Goal: Answer question/provide support: Answer question/provide support

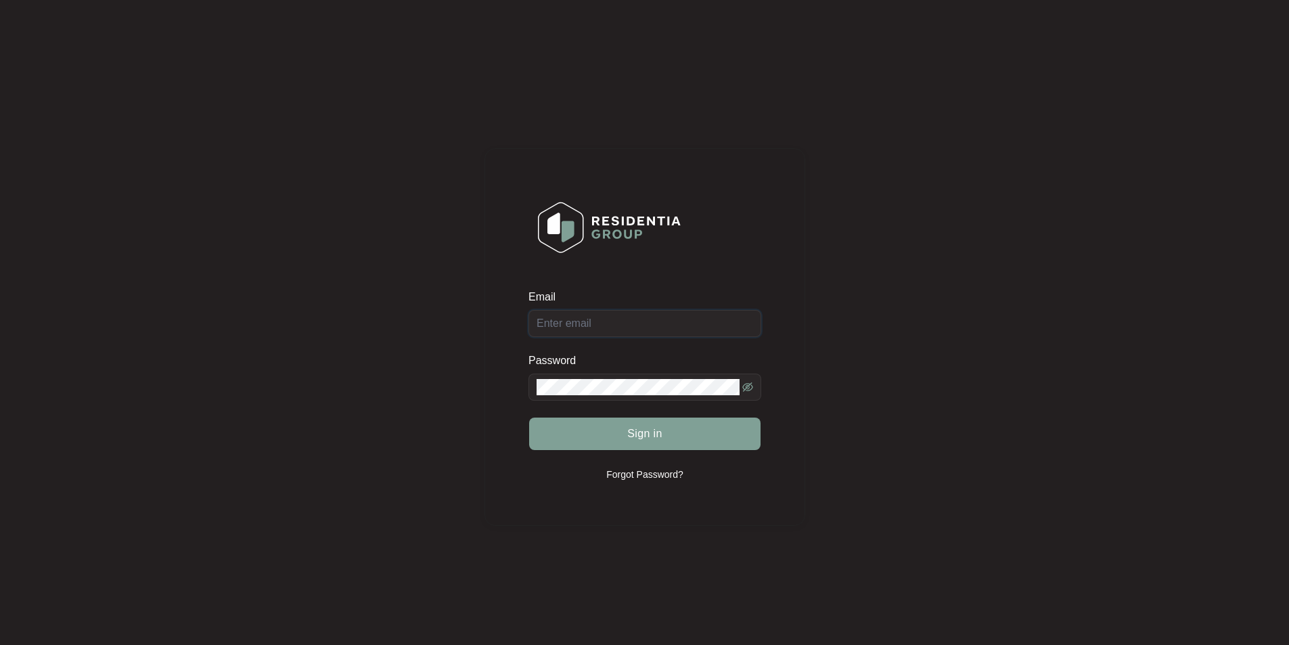
type input "[EMAIL_ADDRESS][DOMAIN_NAME]"
click at [656, 430] on div "Sign in" at bounding box center [645, 434] width 233 height 34
click at [643, 437] on span "Sign in" at bounding box center [644, 434] width 35 height 16
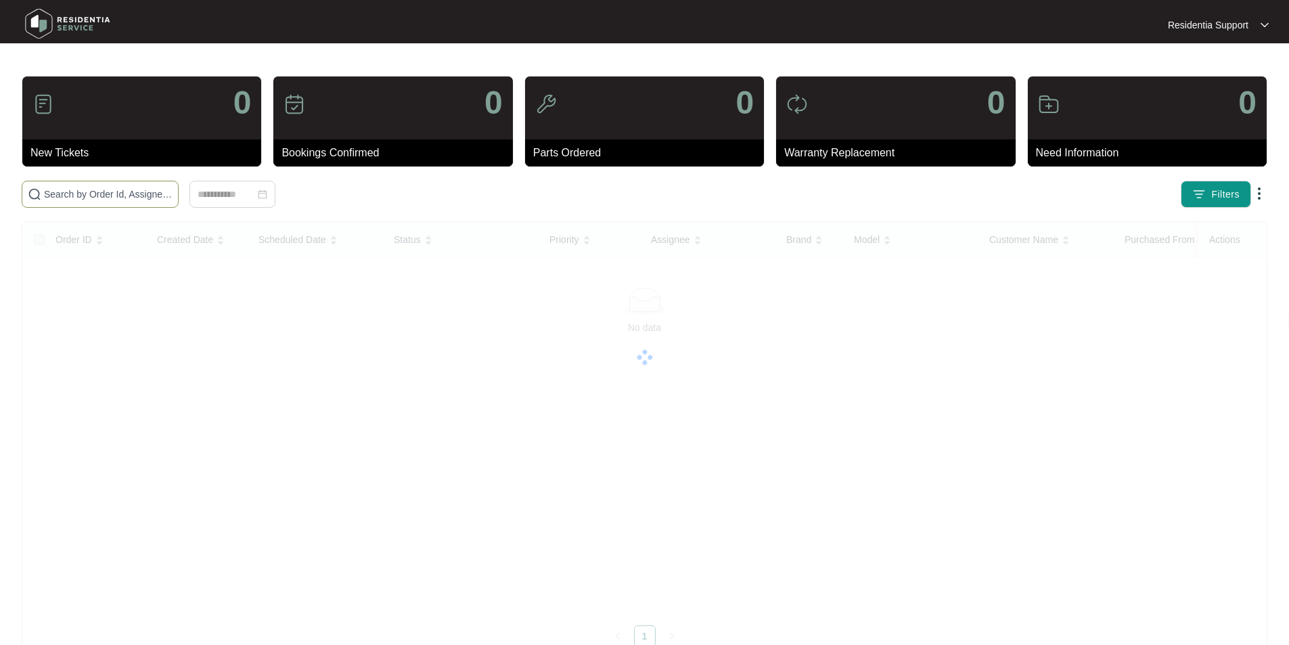
click at [97, 200] on input "text" at bounding box center [108, 194] width 129 height 15
paste input "617644"
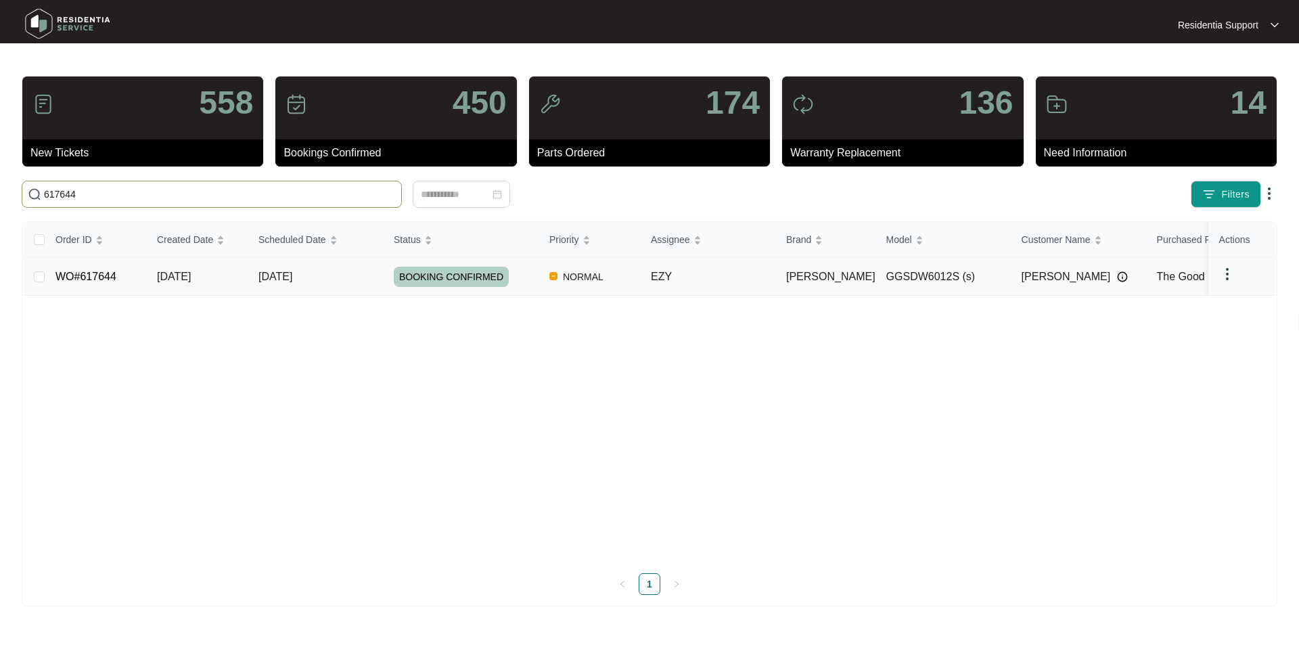
type input "617644"
click at [387, 277] on td "BOOKING CONFIRMED" at bounding box center [461, 277] width 156 height 38
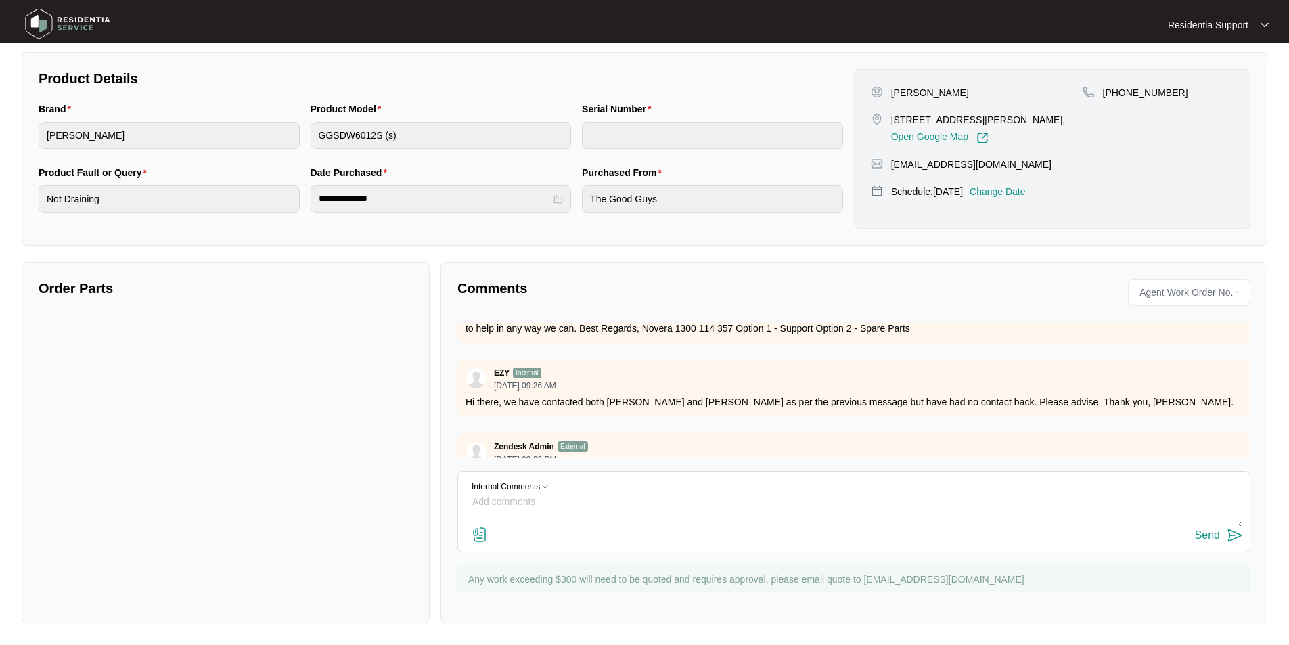
scroll to position [748, 0]
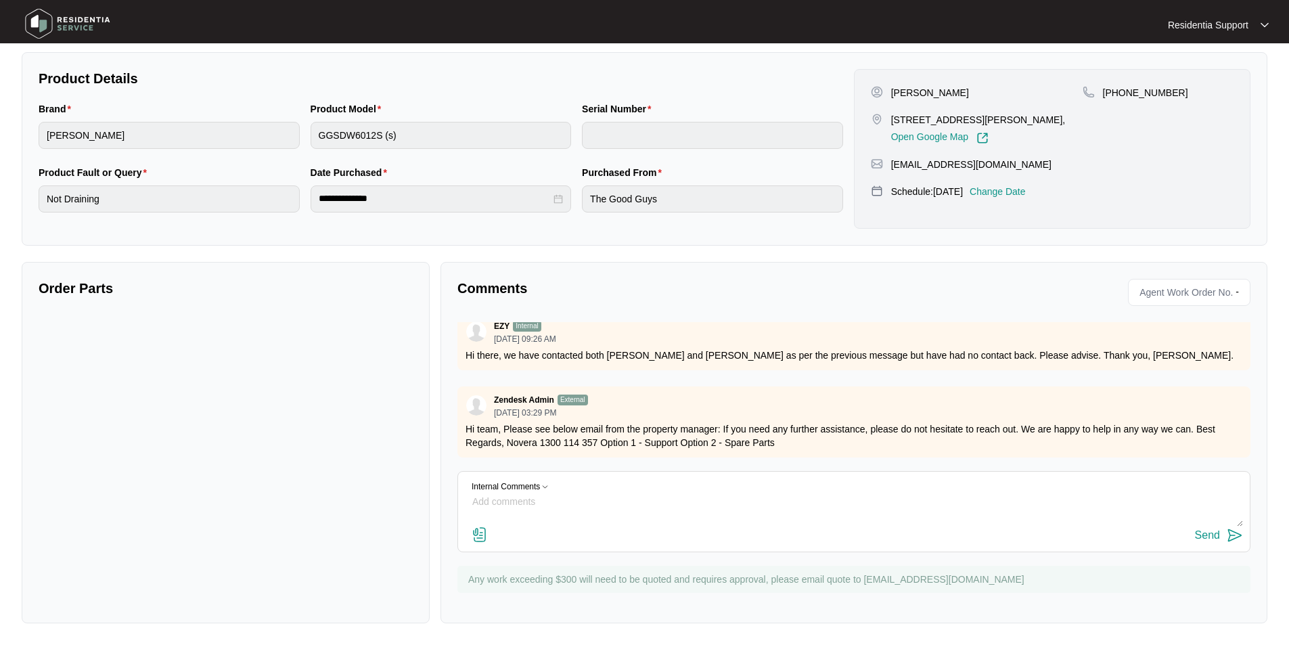
click at [514, 501] on textarea at bounding box center [854, 508] width 778 height 35
paste textarea "I have tried contacting the renters also and asked them to contact you back so …"
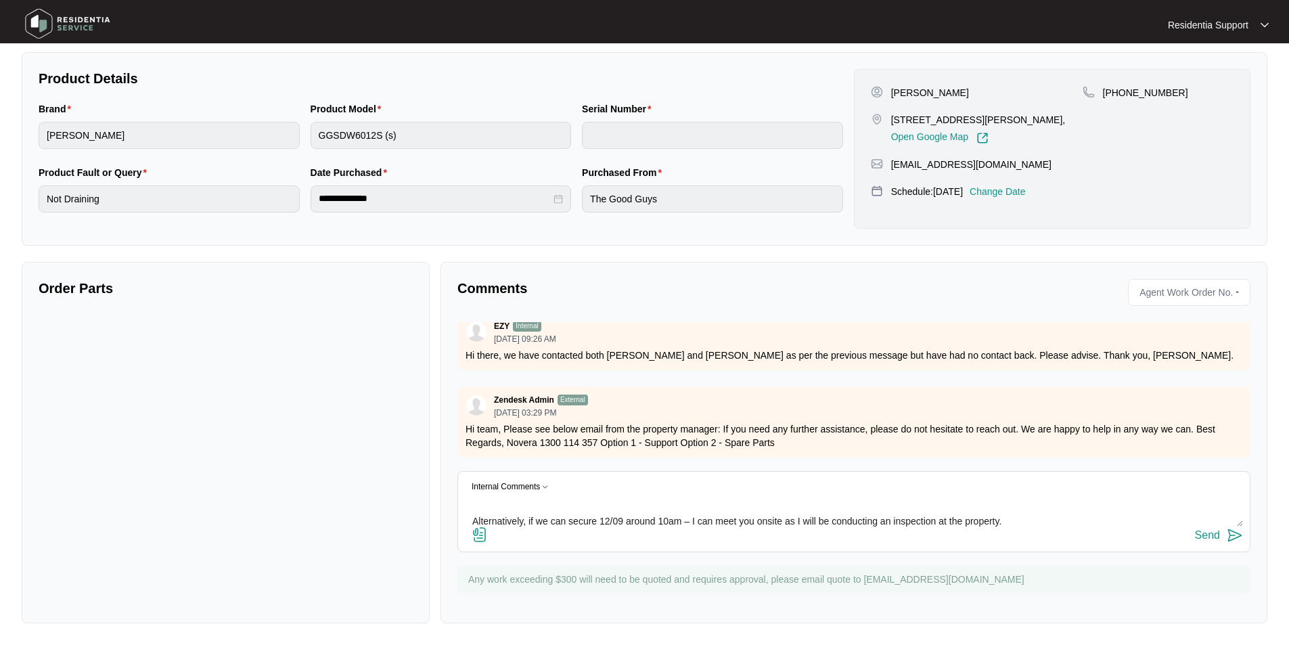
scroll to position [55, 0]
paste textarea "0429 375 842"
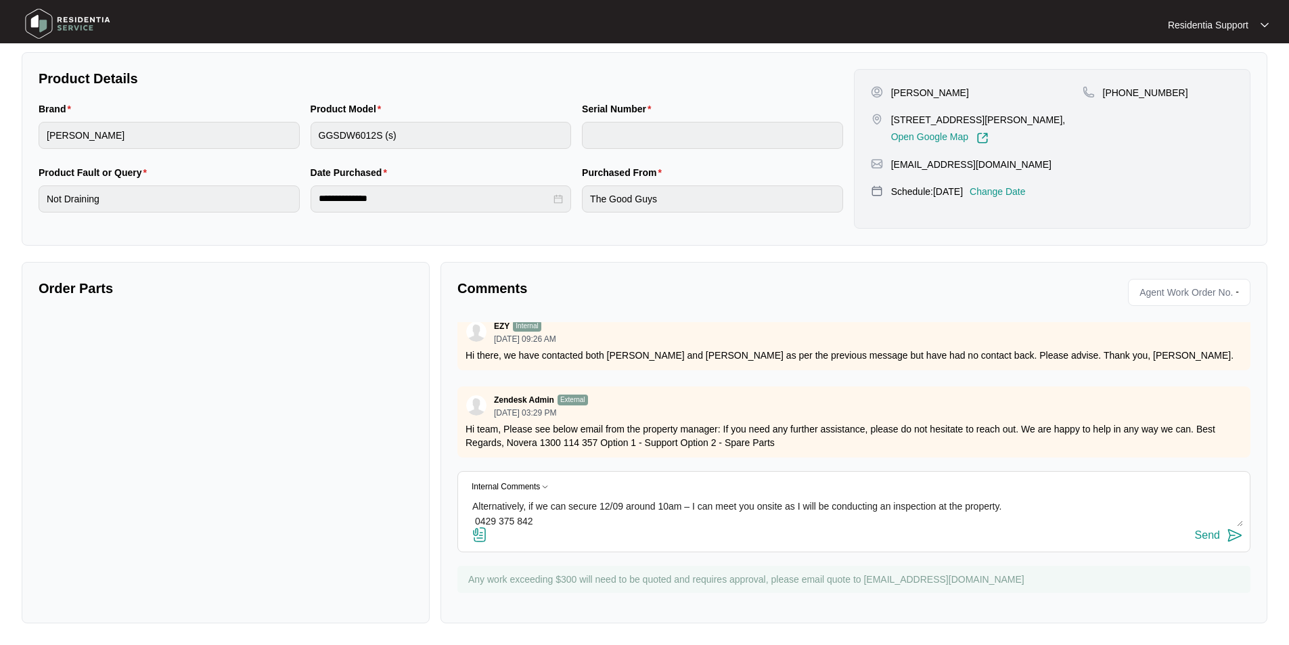
click at [1010, 506] on textarea "email from property manager: I have tried contacting the renters also and asked…" at bounding box center [854, 508] width 778 height 35
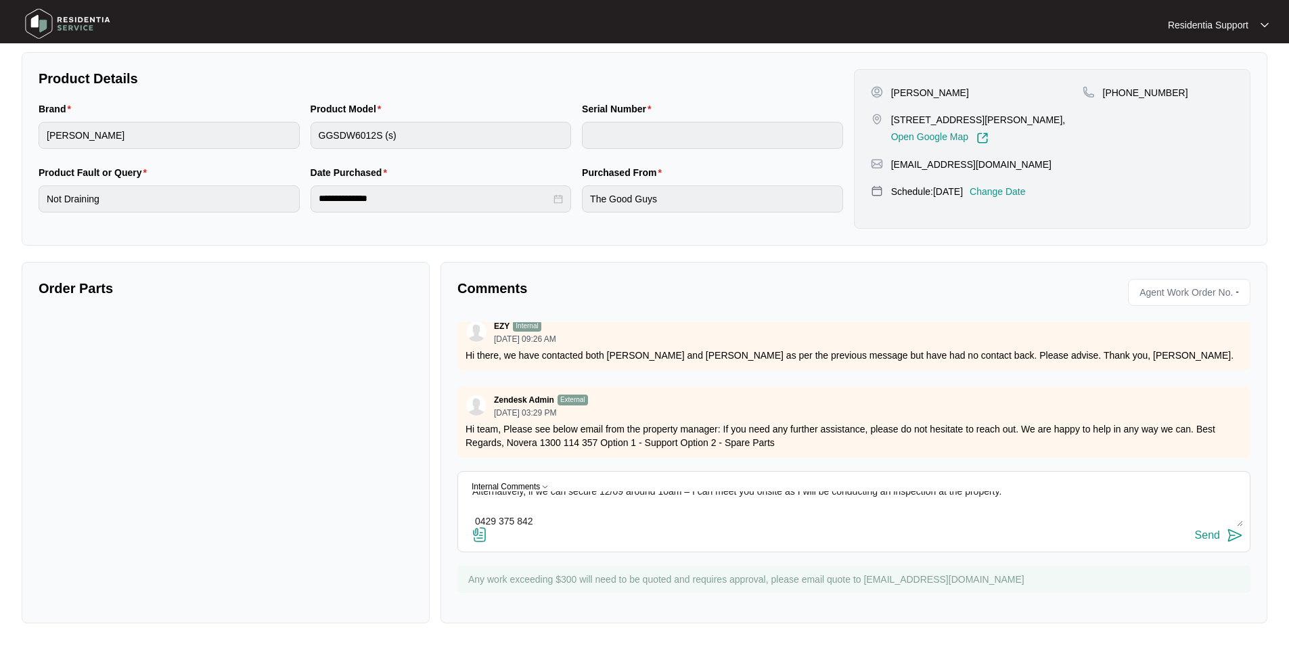
type textarea "email from property manager: I have tried contacting the renters also and asked…"
click at [1202, 537] on div "Send" at bounding box center [1207, 535] width 25 height 12
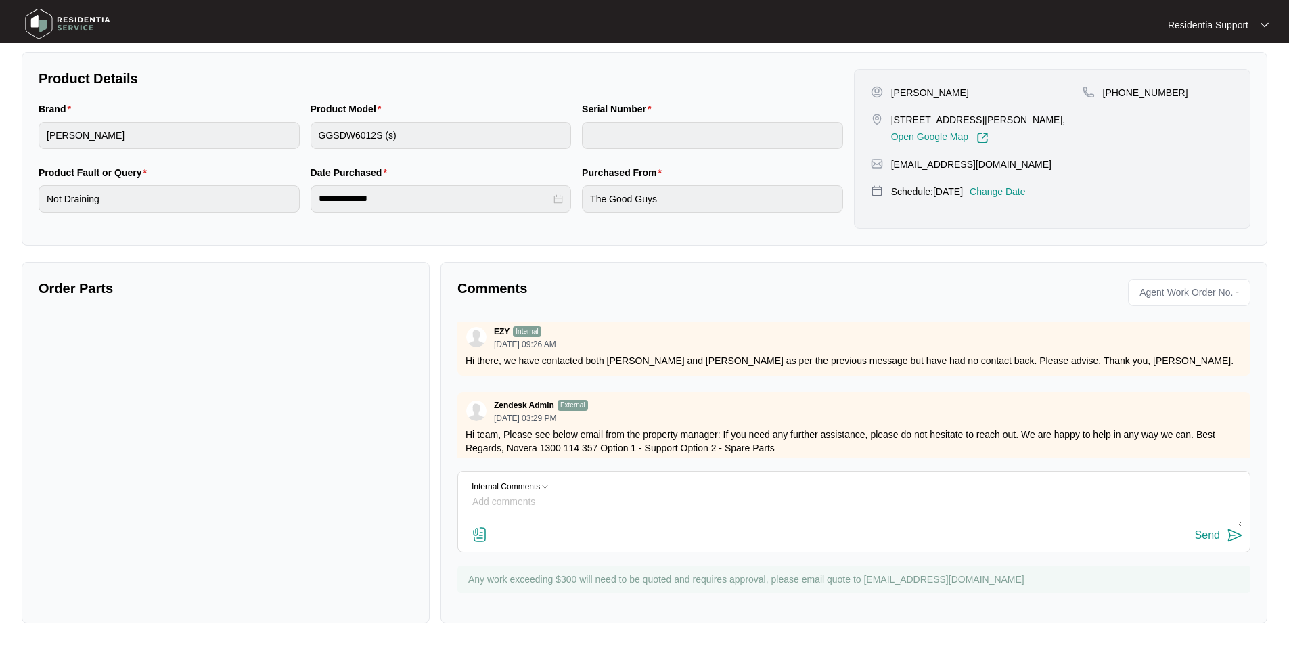
scroll to position [700, 0]
